Goal: Navigation & Orientation: Find specific page/section

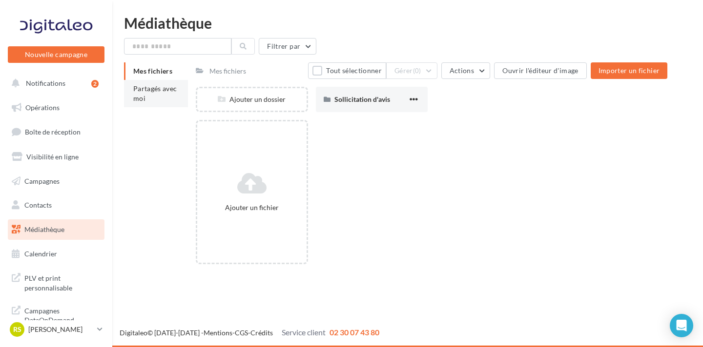
click at [167, 93] on li "Partagés avec moi" at bounding box center [156, 93] width 64 height 27
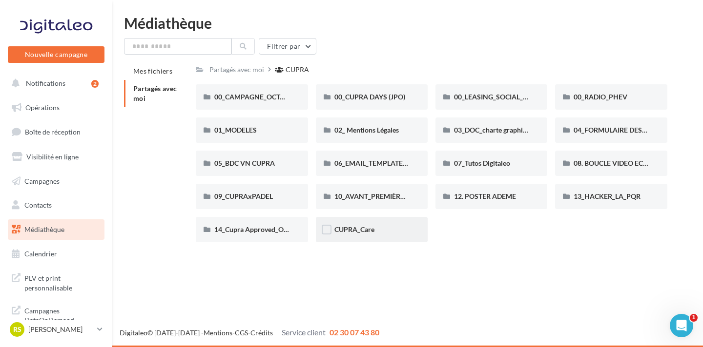
click at [404, 225] on div "CUPRA_Care" at bounding box center [371, 230] width 75 height 10
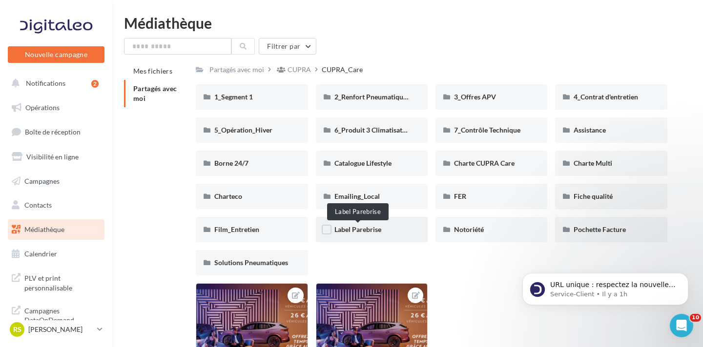
click at [360, 231] on span "Label Parebrise" at bounding box center [357, 229] width 47 height 8
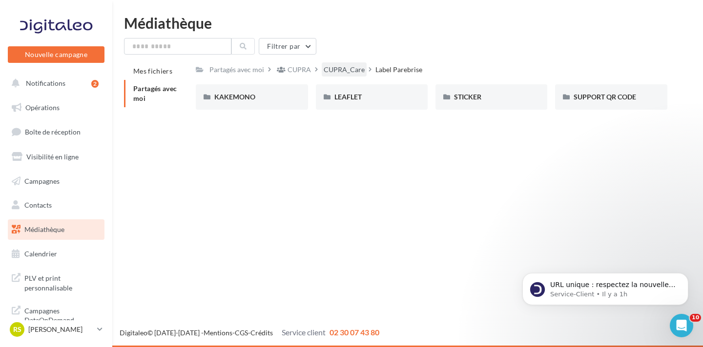
click at [333, 73] on div "CUPRA_Care" at bounding box center [344, 70] width 41 height 10
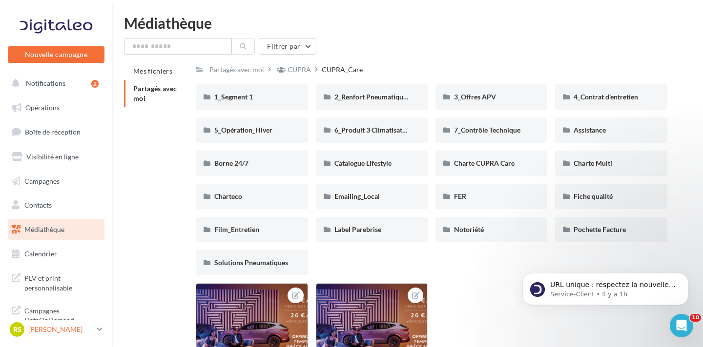
click at [81, 331] on p "[PERSON_NAME]" at bounding box center [60, 330] width 65 height 10
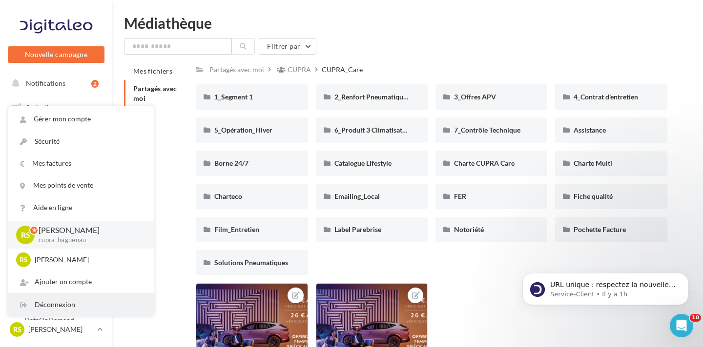
click at [88, 302] on div "Déconnexion" at bounding box center [80, 305] width 145 height 22
